Goal: Find contact information: Find contact information

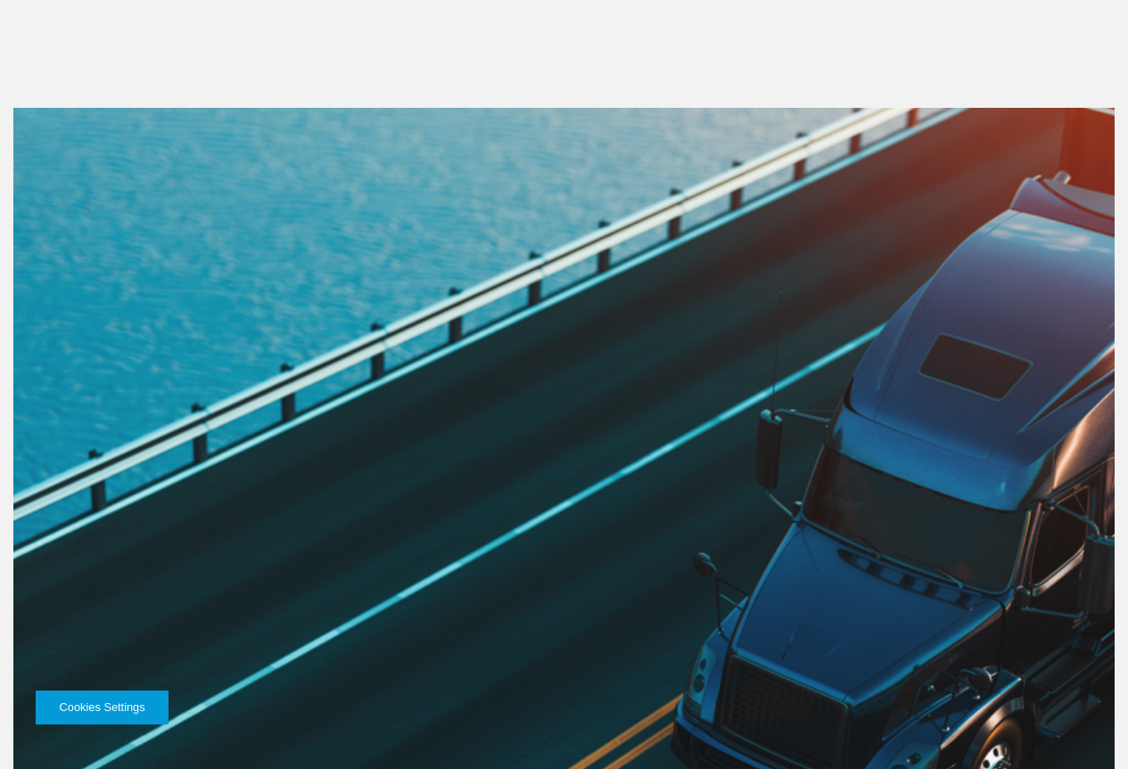
scroll to position [2744, 0]
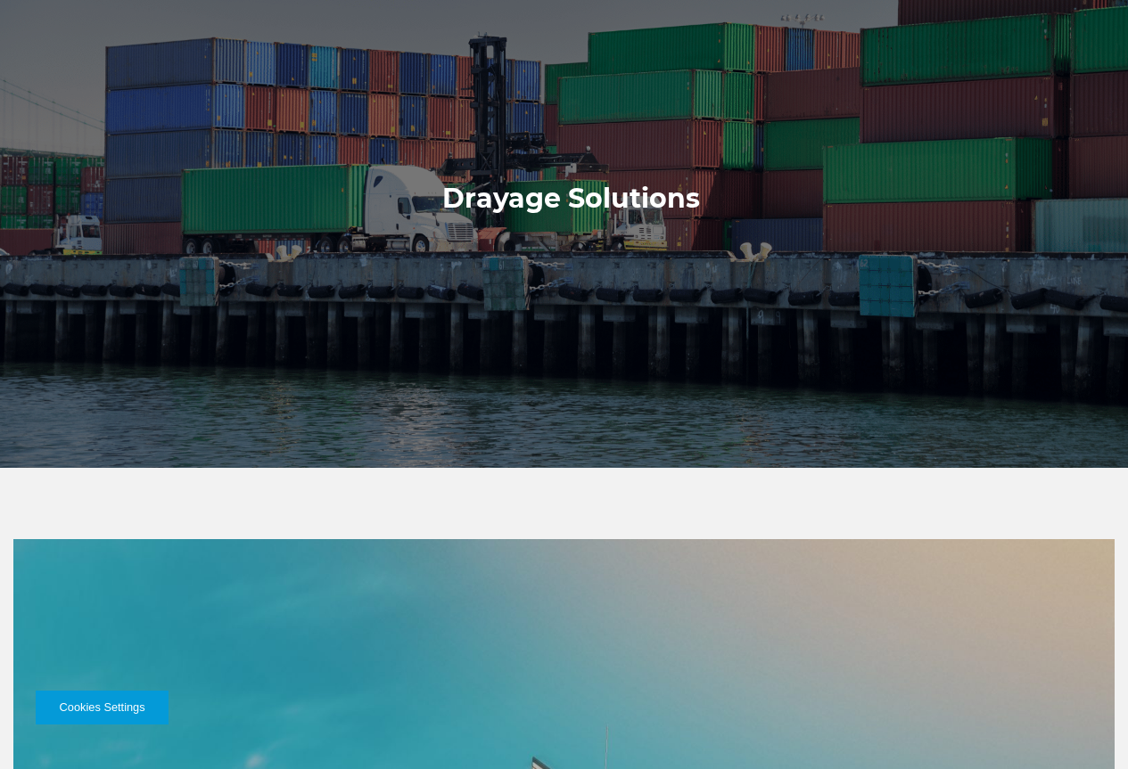
scroll to position [0, 0]
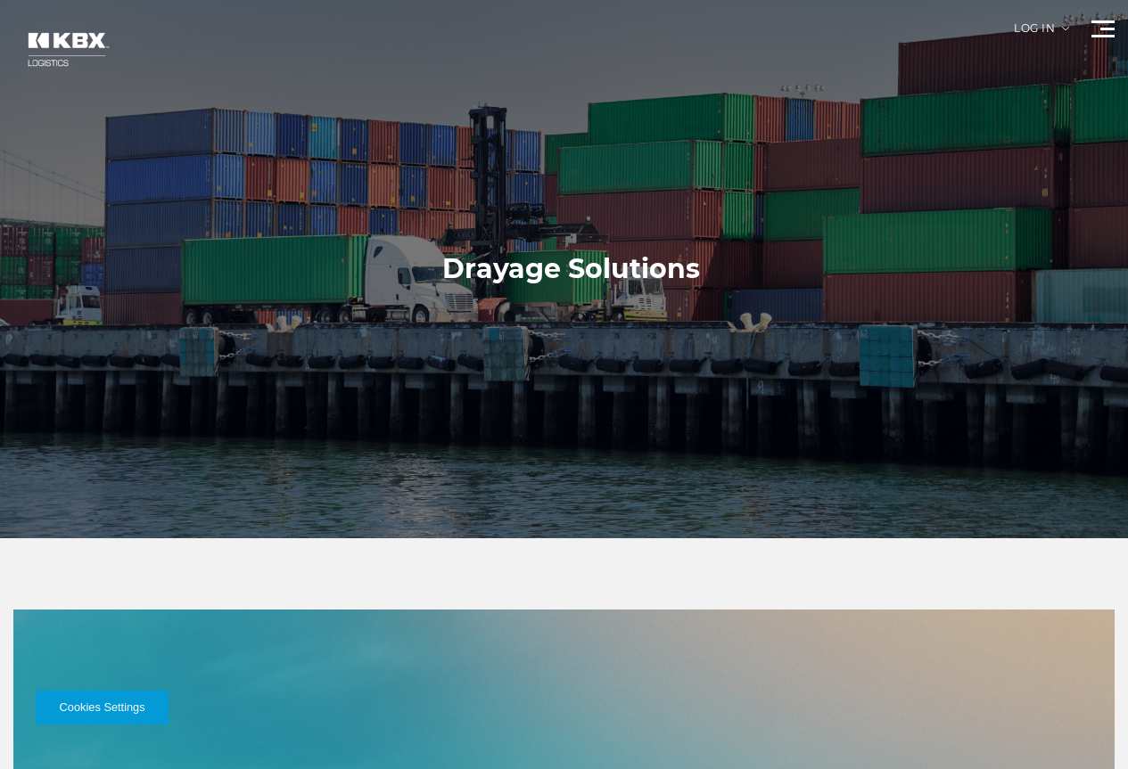
click at [0, 0] on link "Contact Us" at bounding box center [0, 0] width 0 height 0
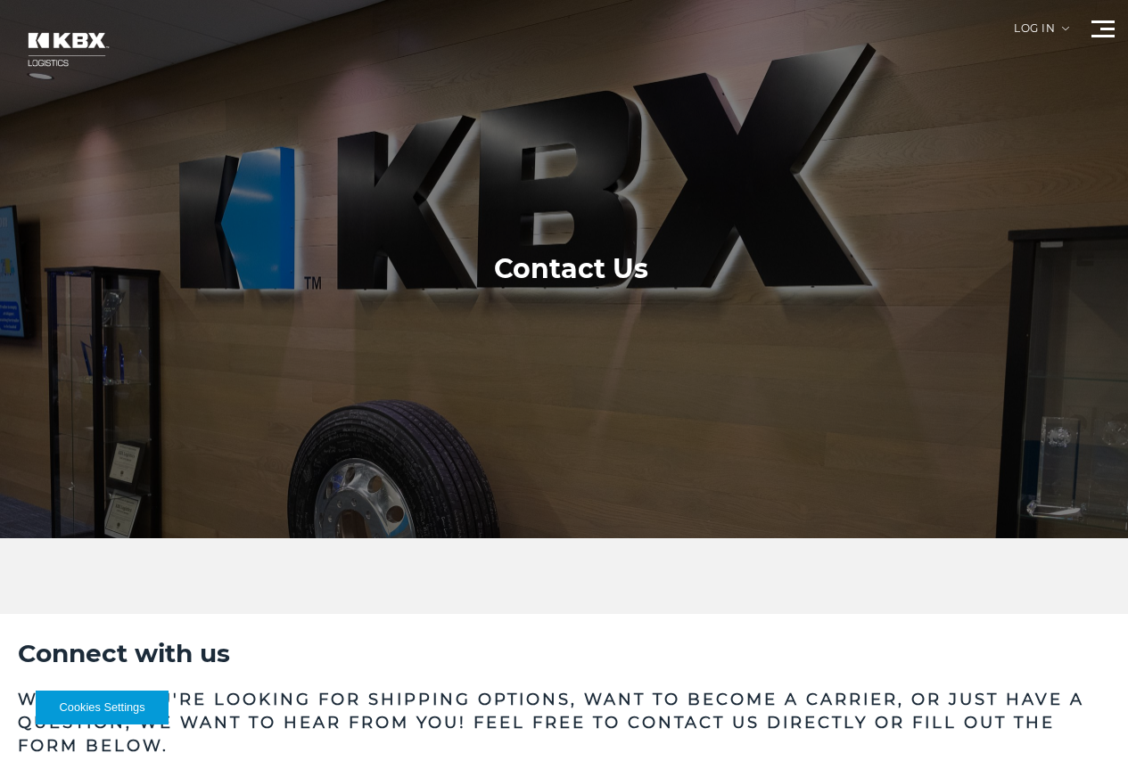
click at [0, 0] on li "Our Solutions" at bounding box center [0, 0] width 0 height 0
click at [0, 0] on link "Our Solutions" at bounding box center [0, 0] width 0 height 0
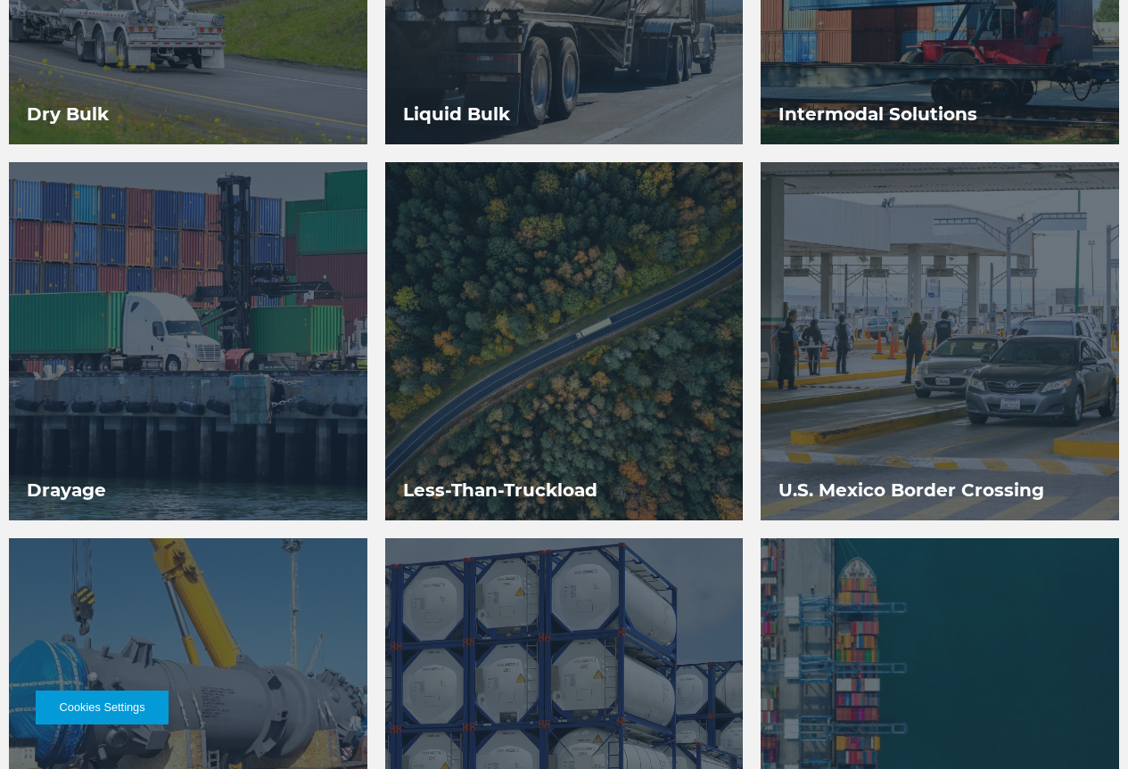
scroll to position [1619, 0]
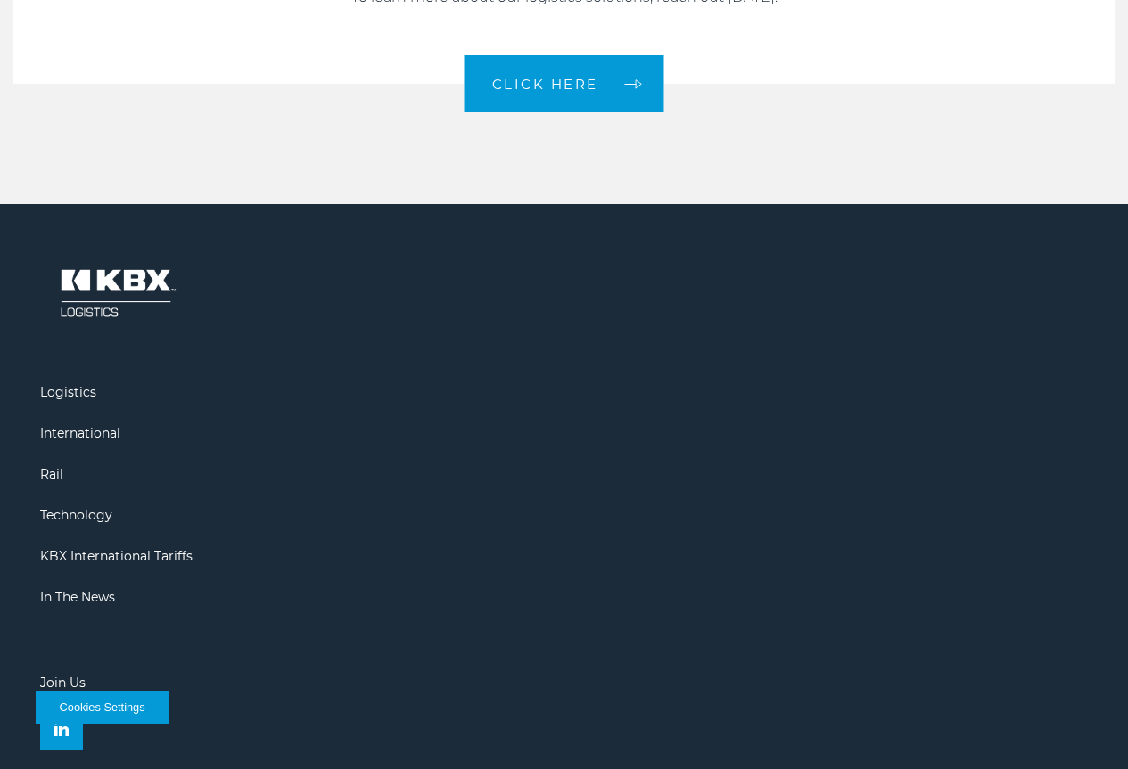
scroll to position [1953, 0]
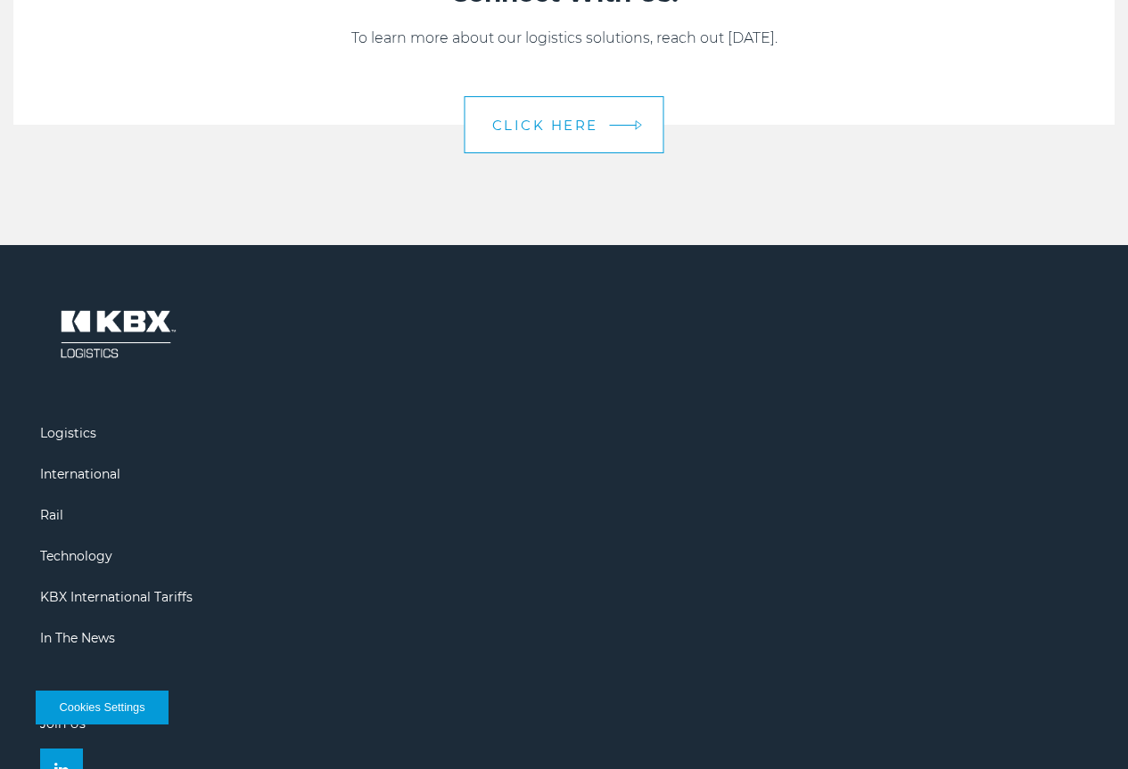
click at [577, 153] on link "CLICK HERE" at bounding box center [565, 124] width 200 height 57
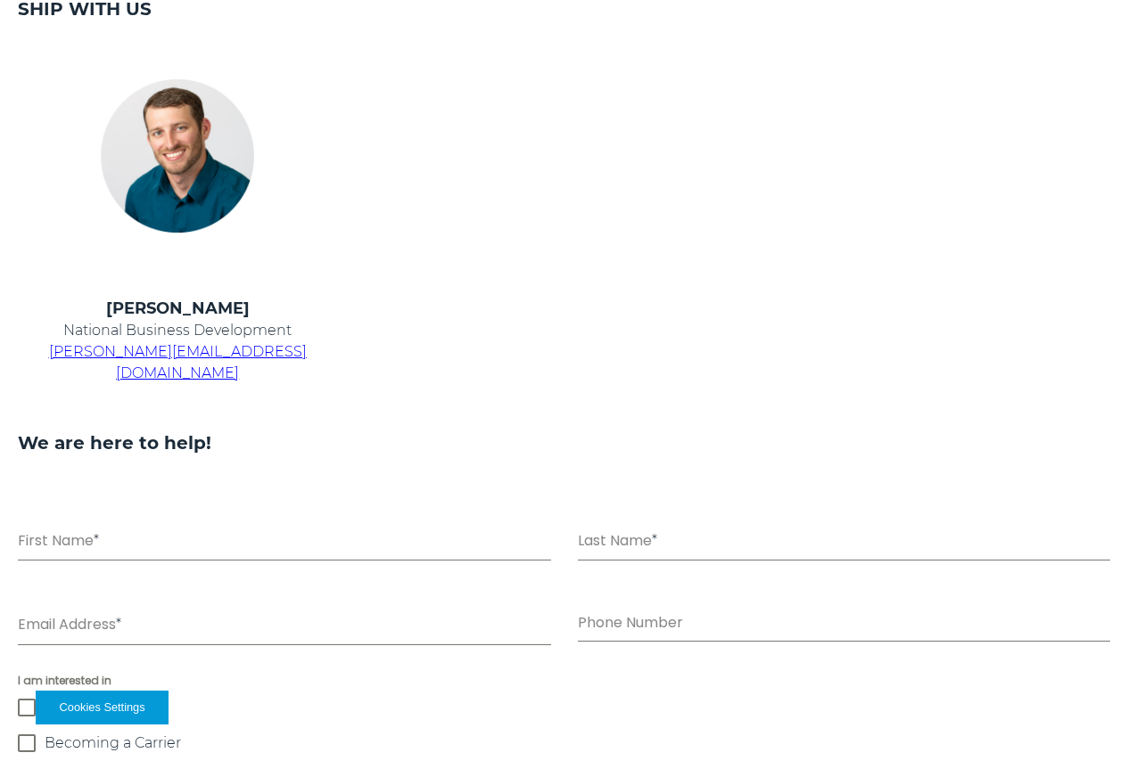
scroll to position [802, 0]
